Goal: Task Accomplishment & Management: Complete application form

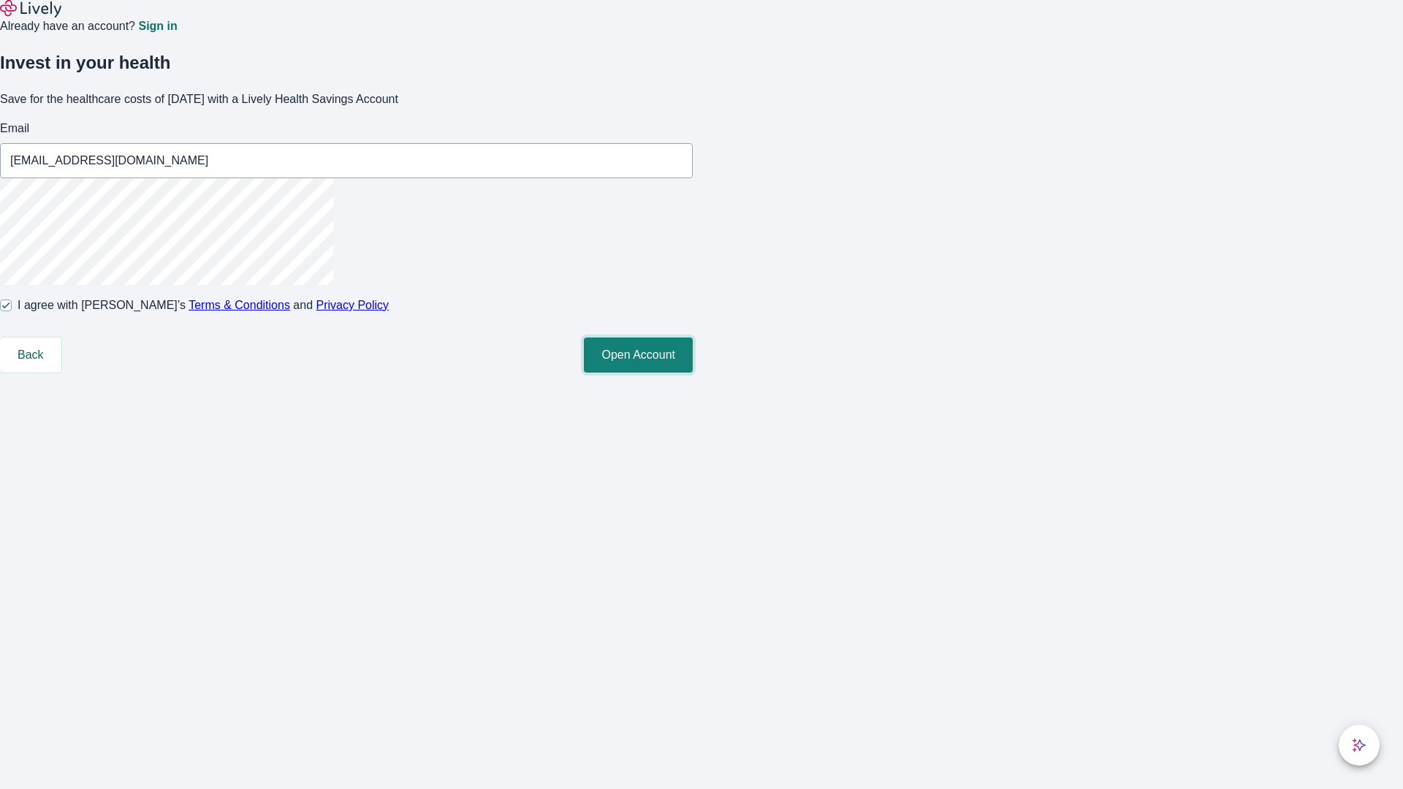
click at [693, 373] on button "Open Account" at bounding box center [638, 355] width 109 height 35
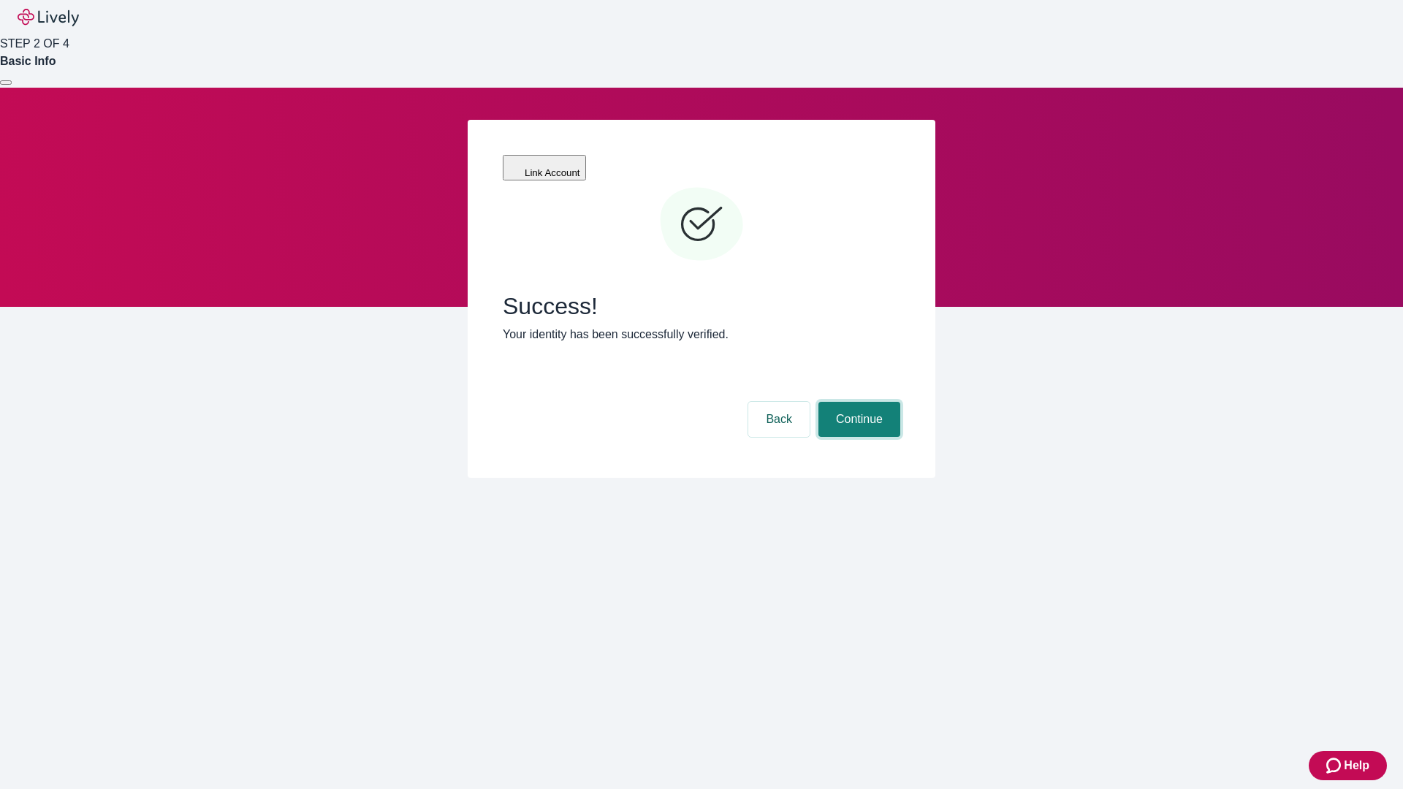
click at [857, 402] on button "Continue" at bounding box center [859, 419] width 82 height 35
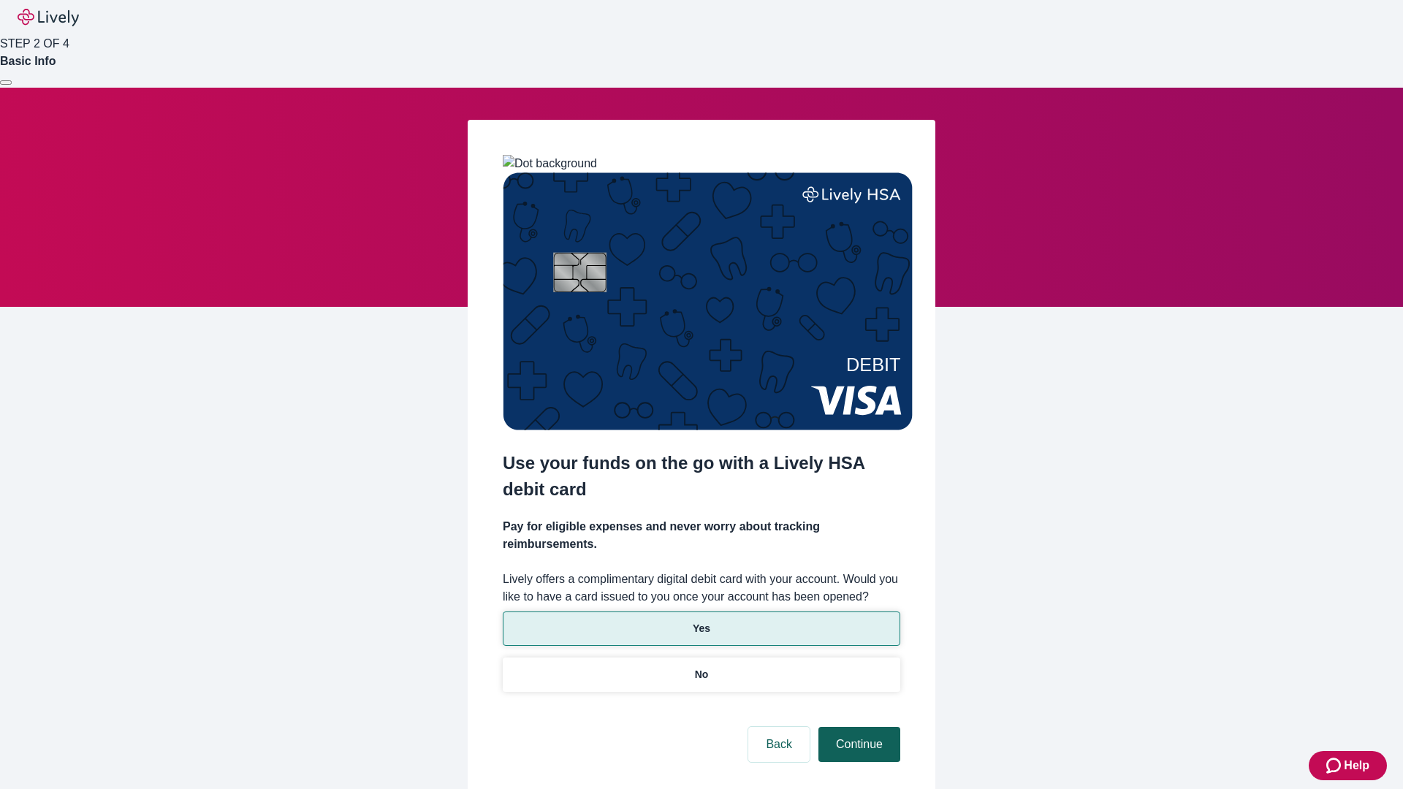
click at [701, 621] on p "Yes" at bounding box center [702, 628] width 18 height 15
click at [857, 727] on button "Continue" at bounding box center [859, 744] width 82 height 35
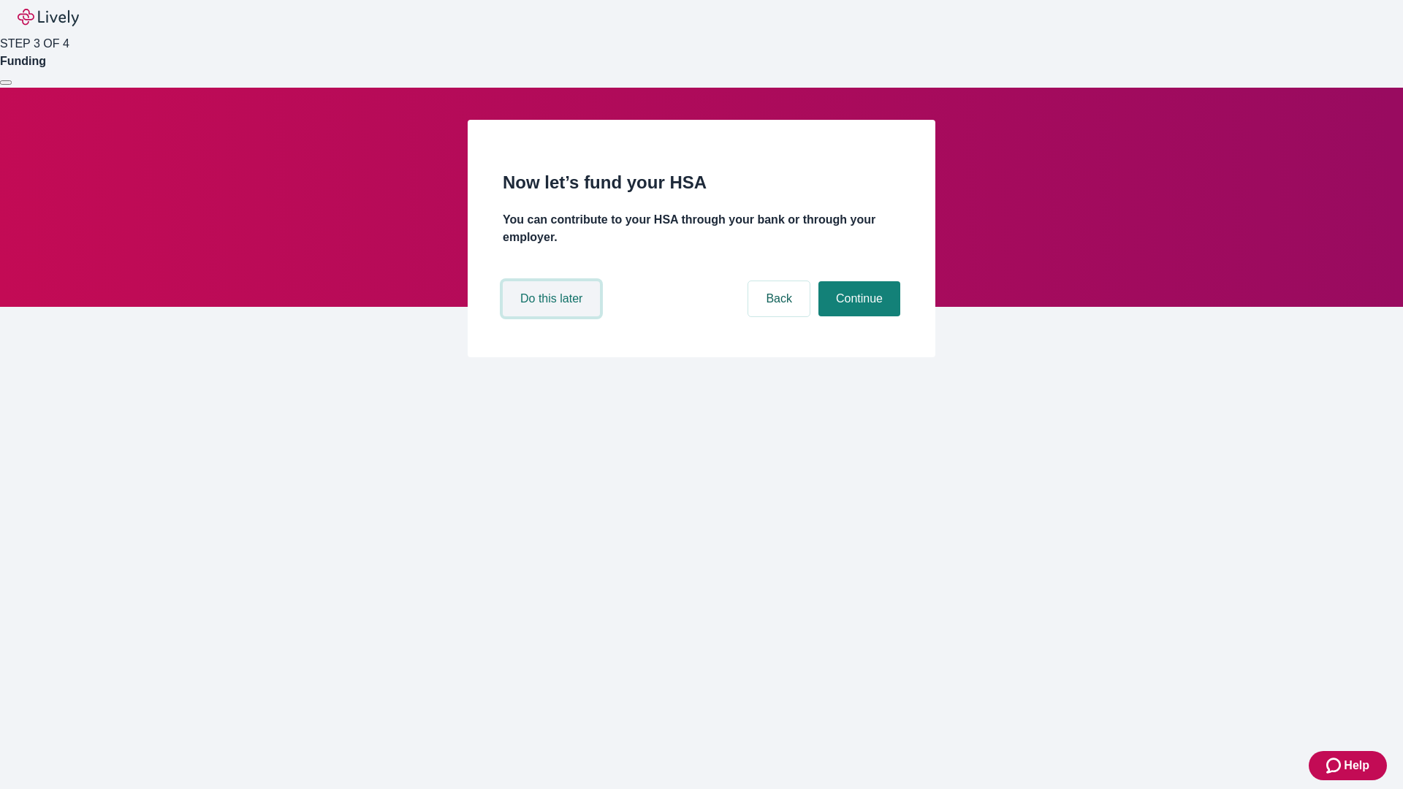
click at [553, 316] on button "Do this later" at bounding box center [551, 298] width 97 height 35
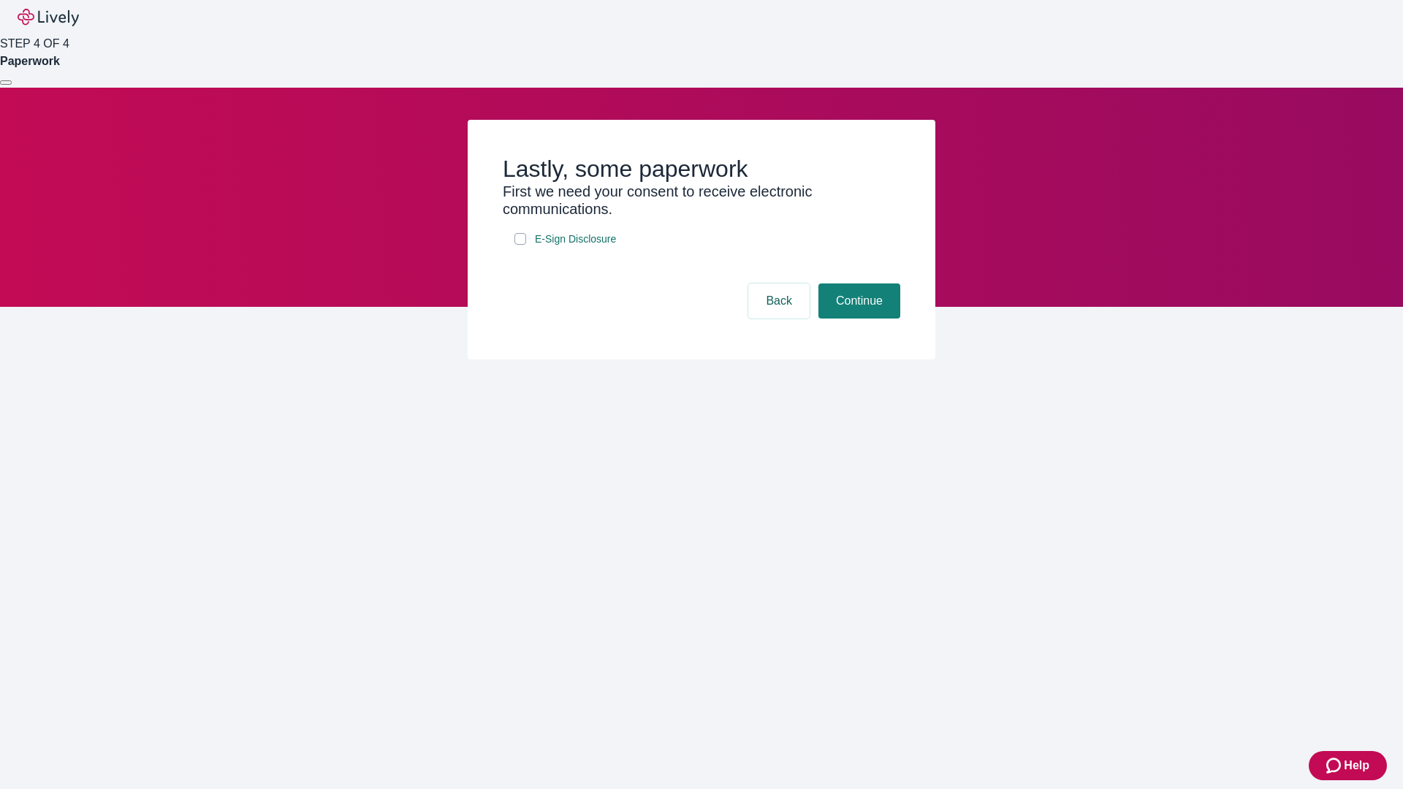
click at [520, 245] on input "E-Sign Disclosure" at bounding box center [520, 239] width 12 height 12
checkbox input "true"
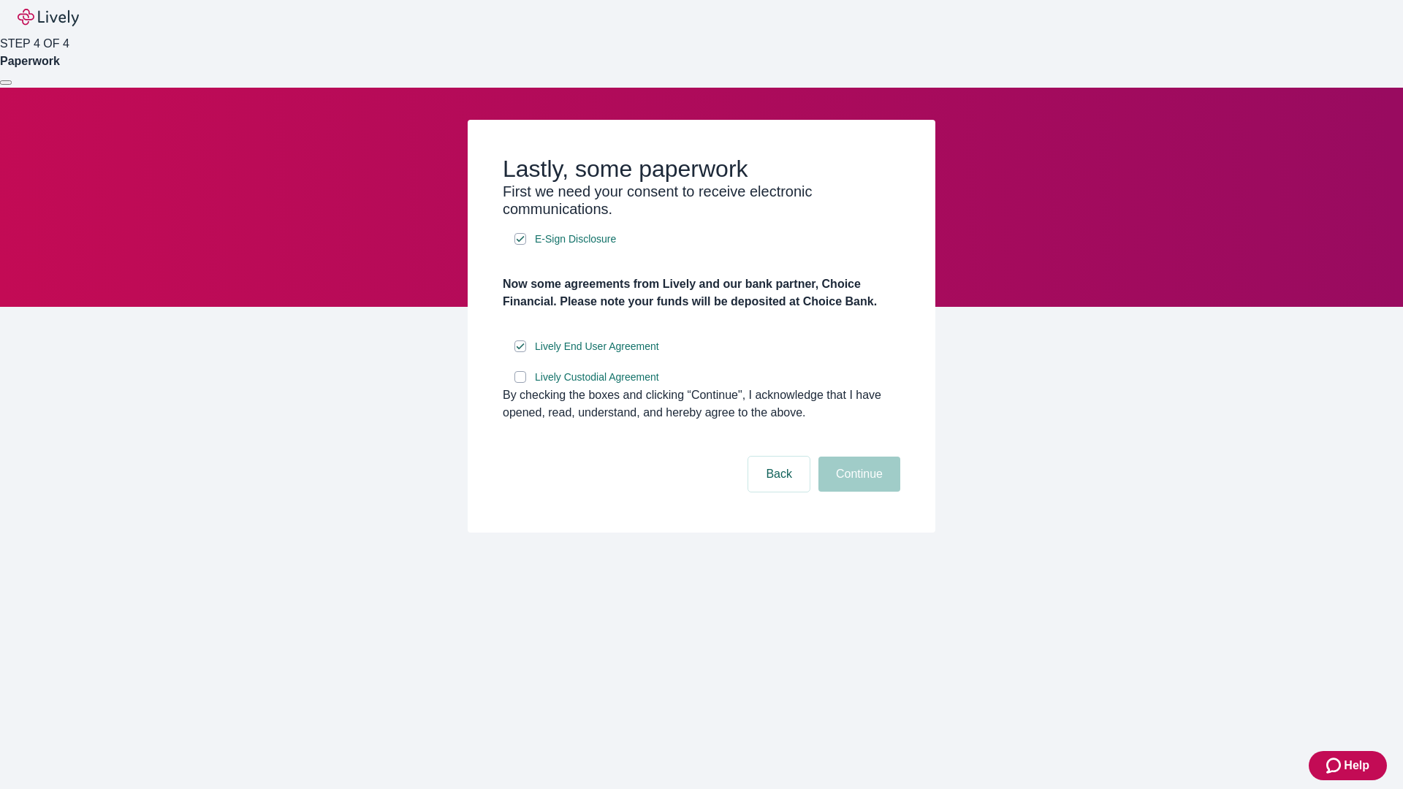
click at [520, 383] on input "Lively Custodial Agreement" at bounding box center [520, 377] width 12 height 12
checkbox input "true"
click at [857, 492] on button "Continue" at bounding box center [859, 474] width 82 height 35
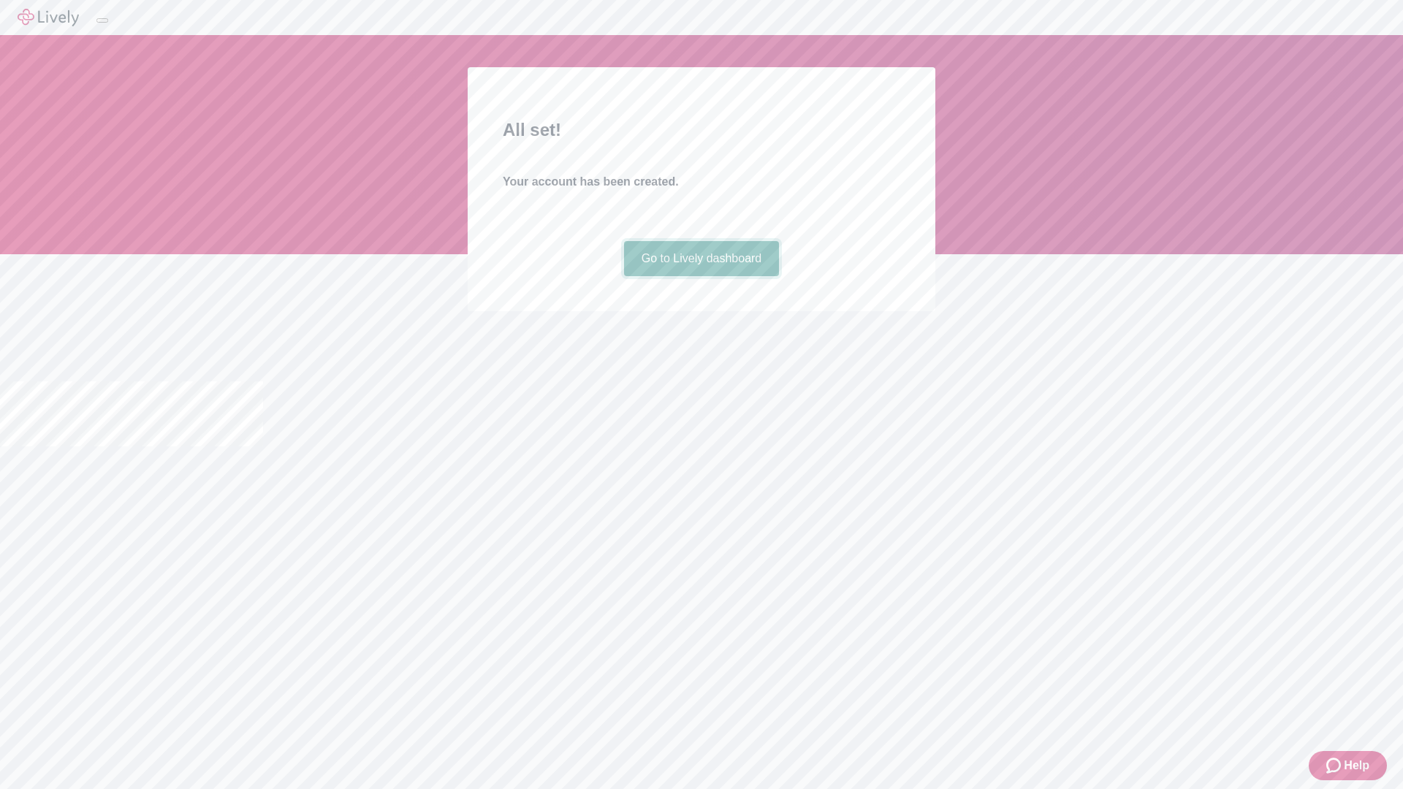
click at [701, 276] on link "Go to Lively dashboard" at bounding box center [702, 258] width 156 height 35
